Goal: Entertainment & Leisure: Consume media (video, audio)

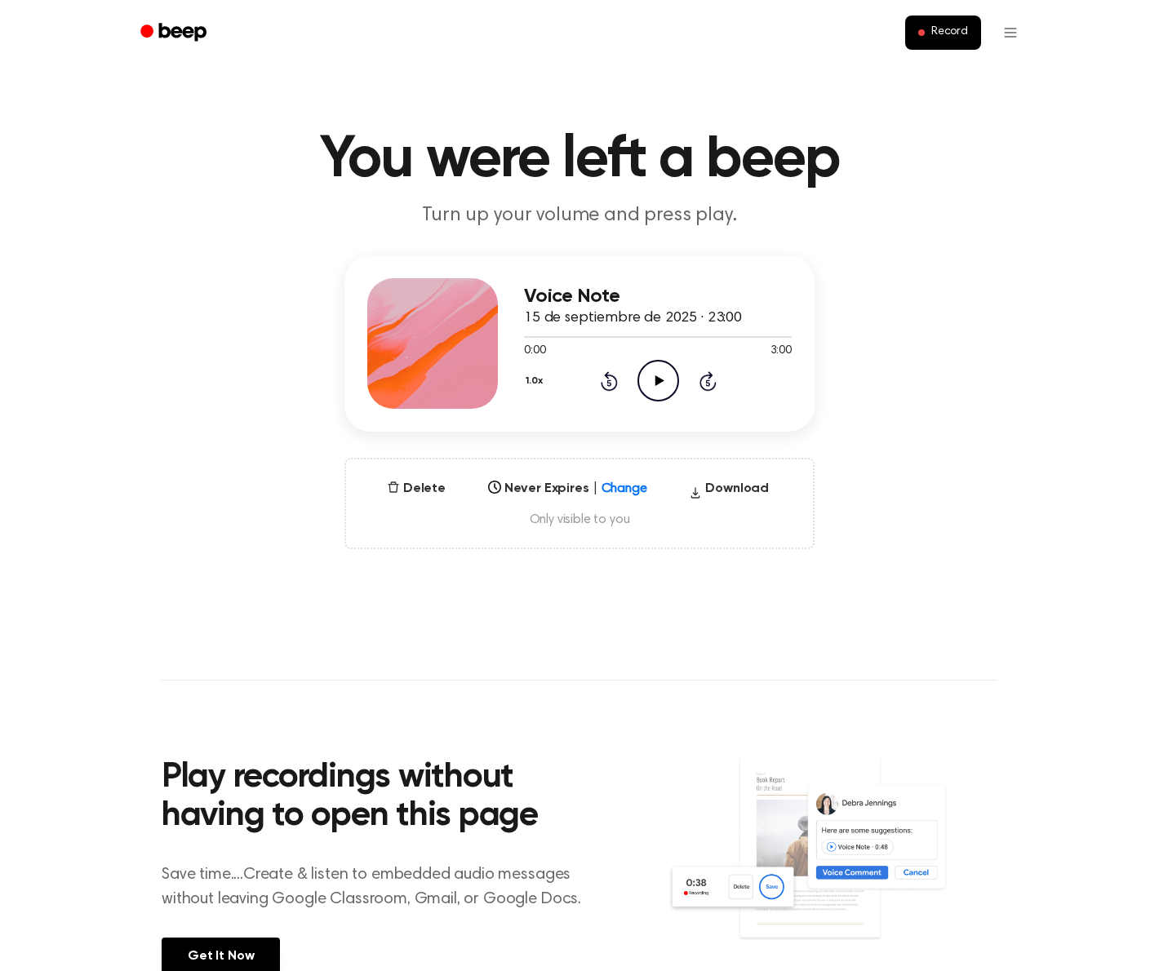
click at [119, 439] on div "Voice Note 15 de septiembre de 2025 · 23:00 0:00 3:00 Your browser does not sup…" at bounding box center [580, 402] width 1120 height 294
